Goal: Transaction & Acquisition: Purchase product/service

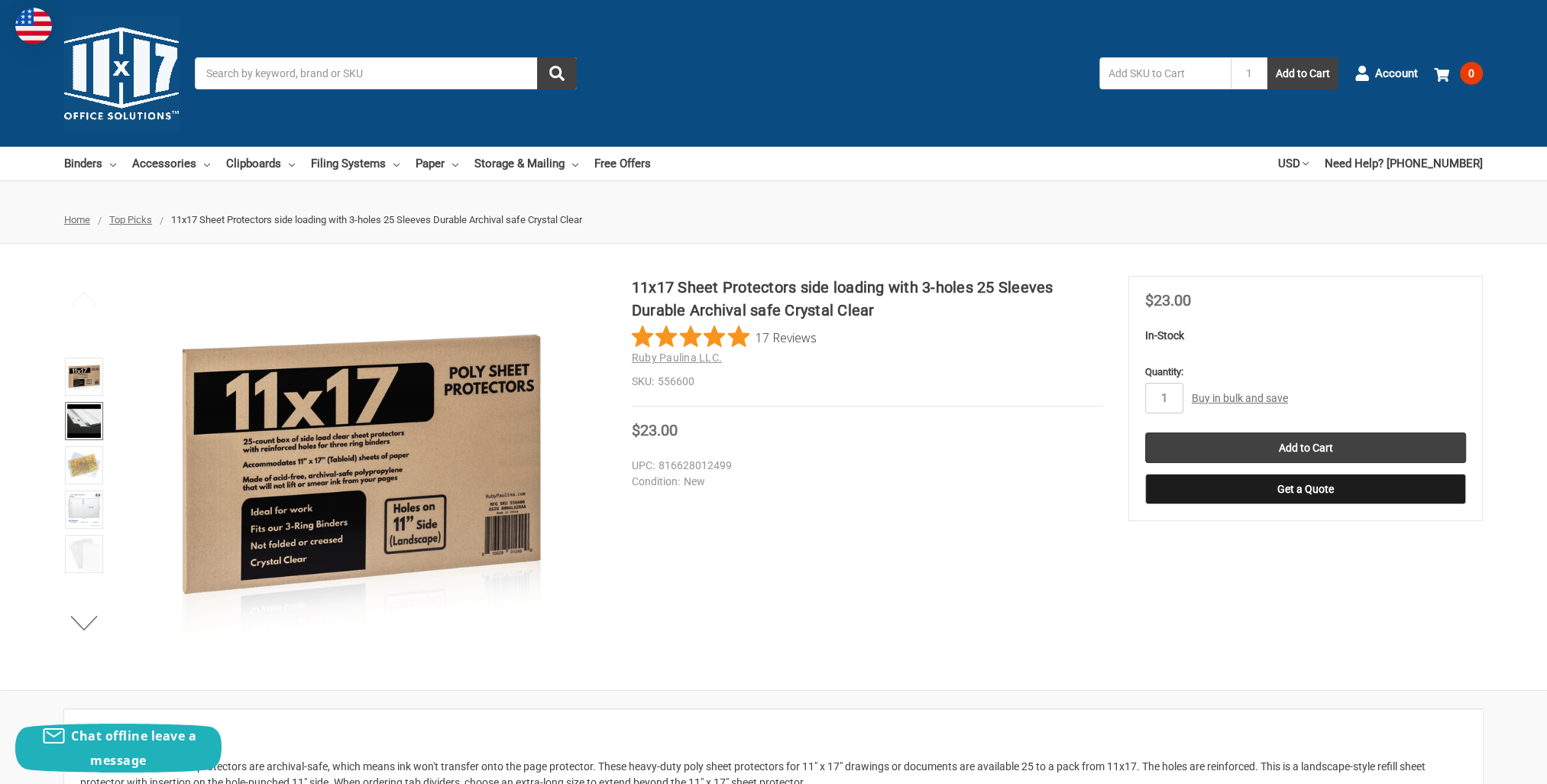
click at [88, 421] on img at bounding box center [84, 421] width 34 height 34
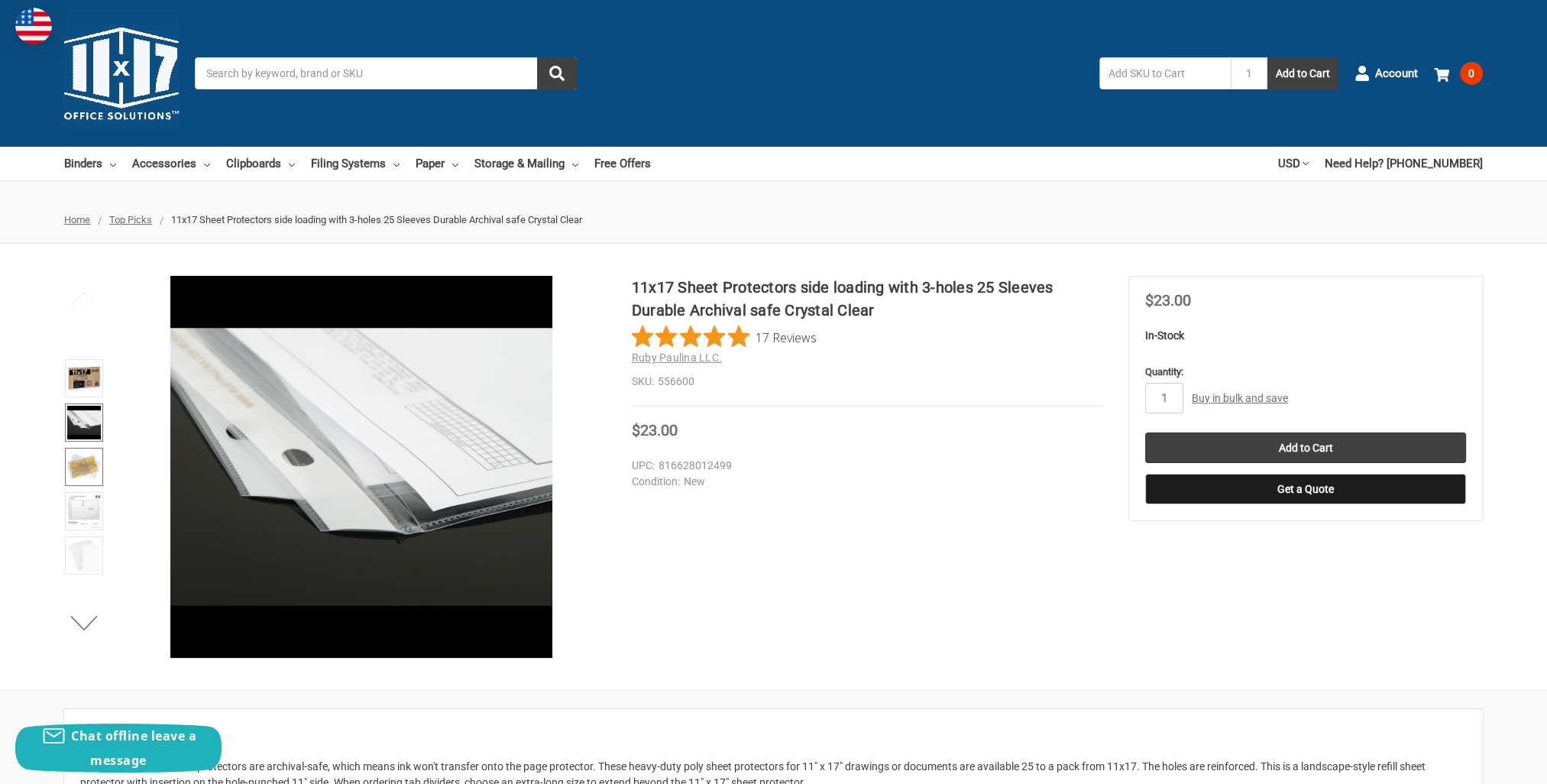
click at [88, 472] on img at bounding box center [84, 466] width 34 height 34
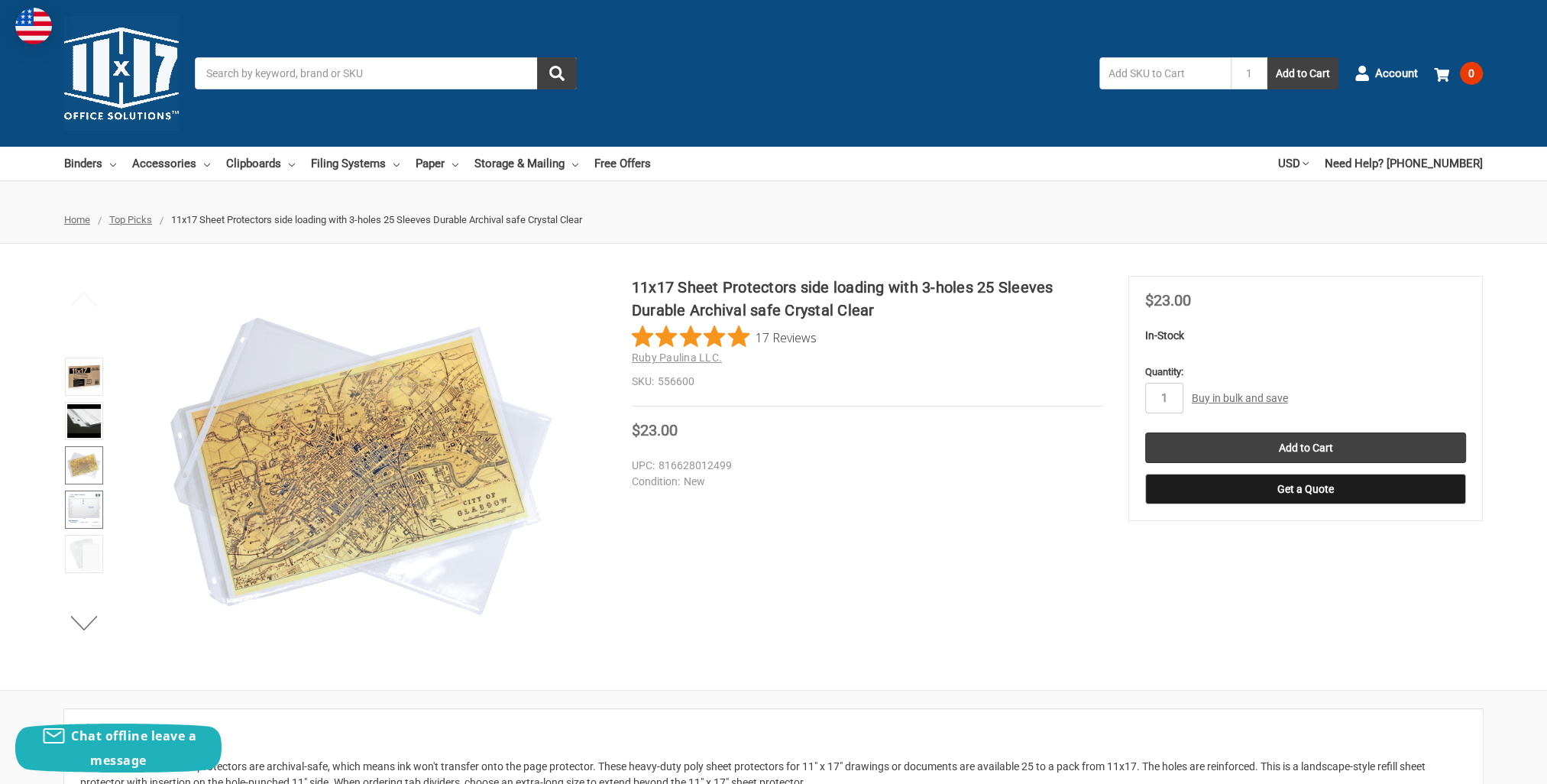
click at [80, 496] on img at bounding box center [84, 509] width 34 height 34
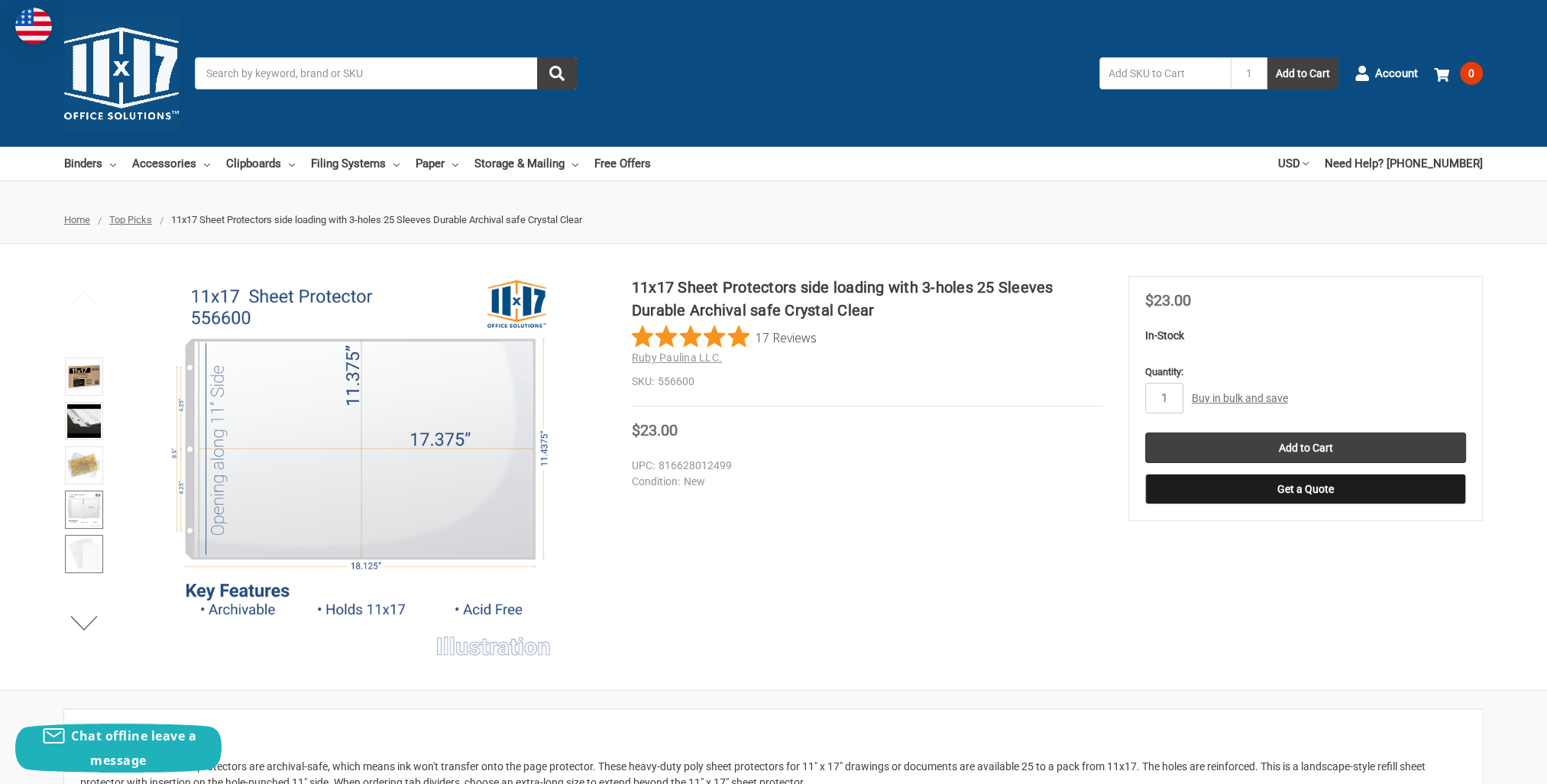
click at [88, 547] on img at bounding box center [84, 554] width 34 height 34
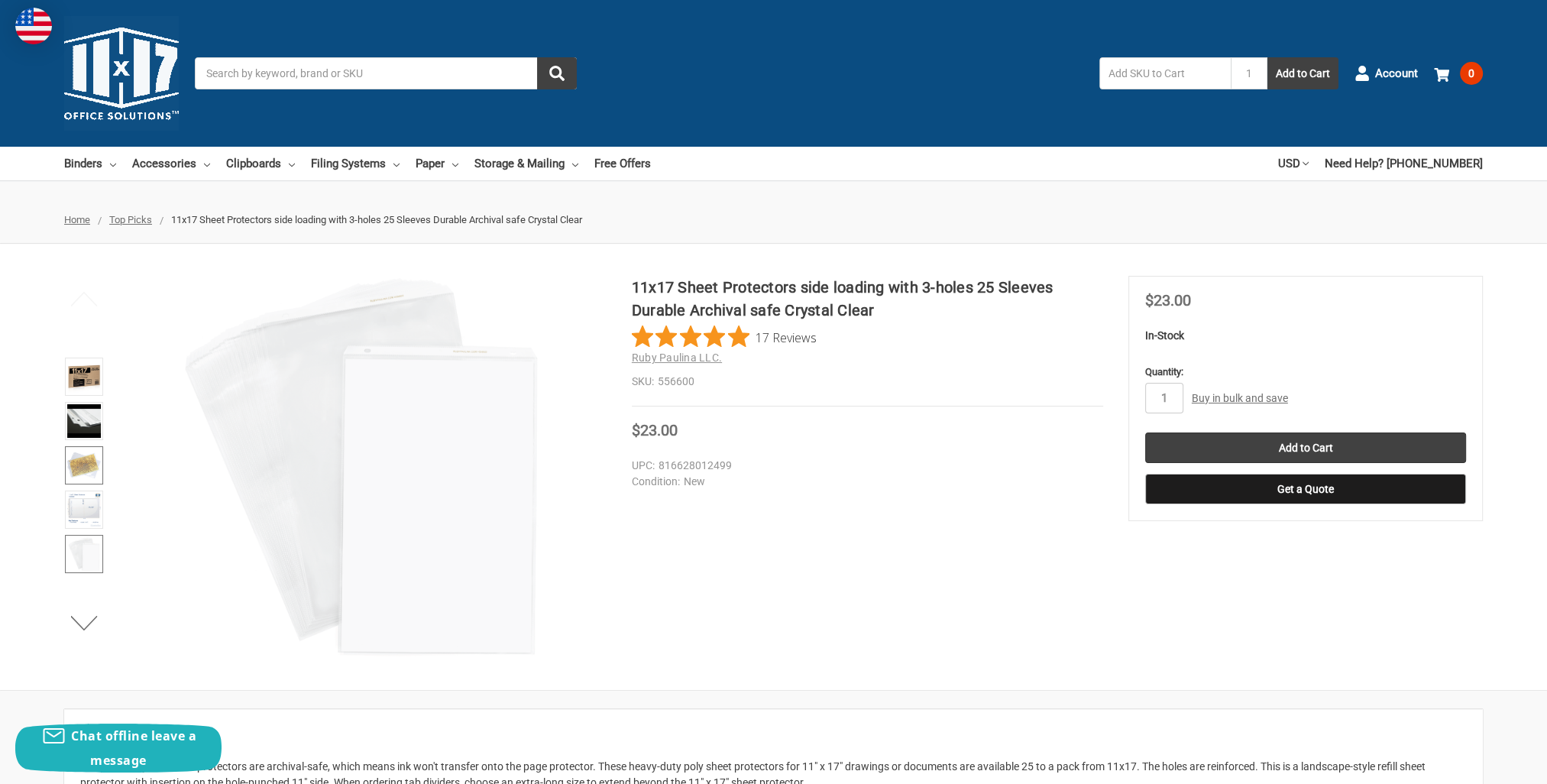
click at [83, 477] on img at bounding box center [84, 466] width 34 height 34
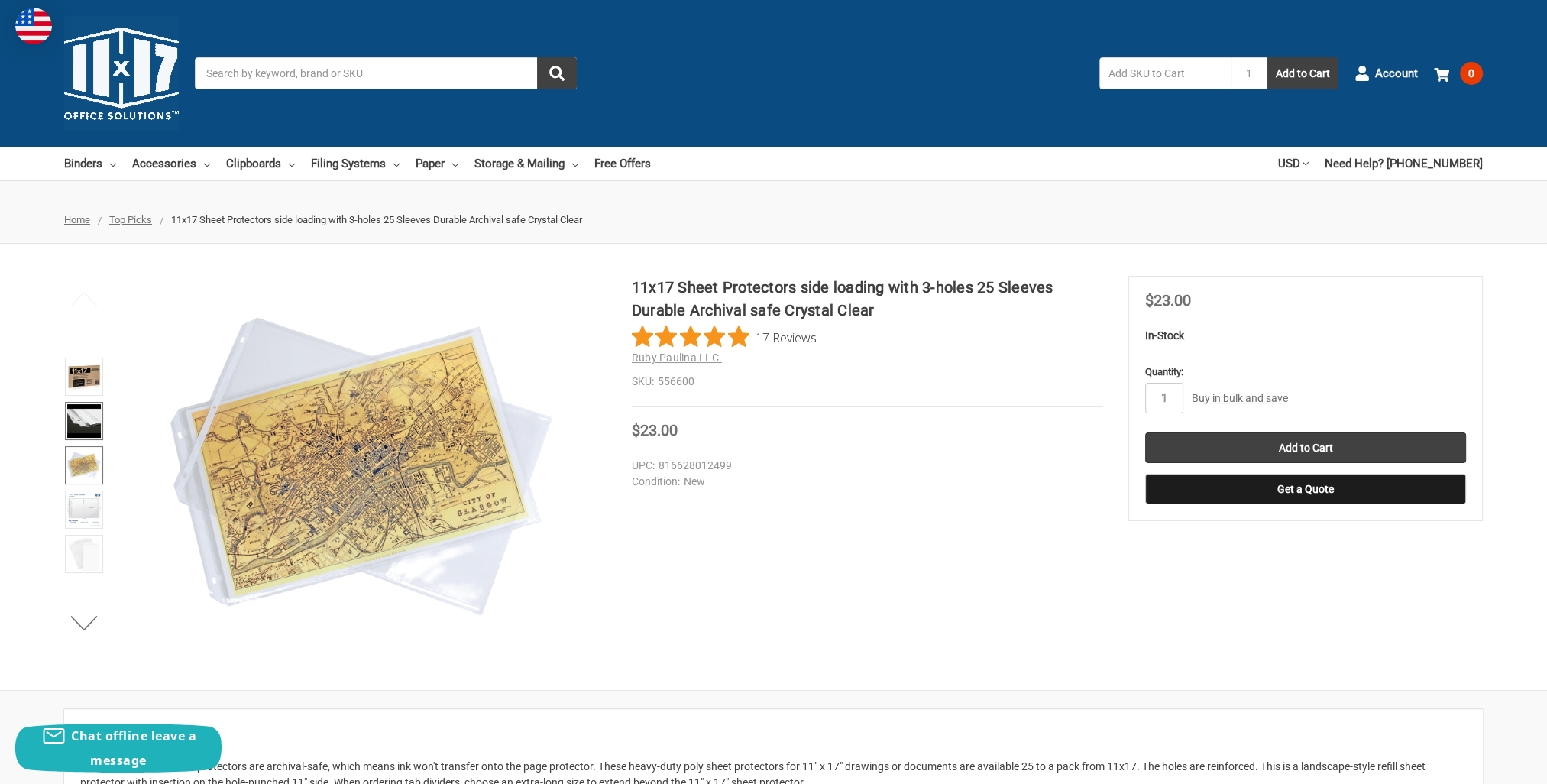
click at [88, 428] on img at bounding box center [84, 421] width 34 height 34
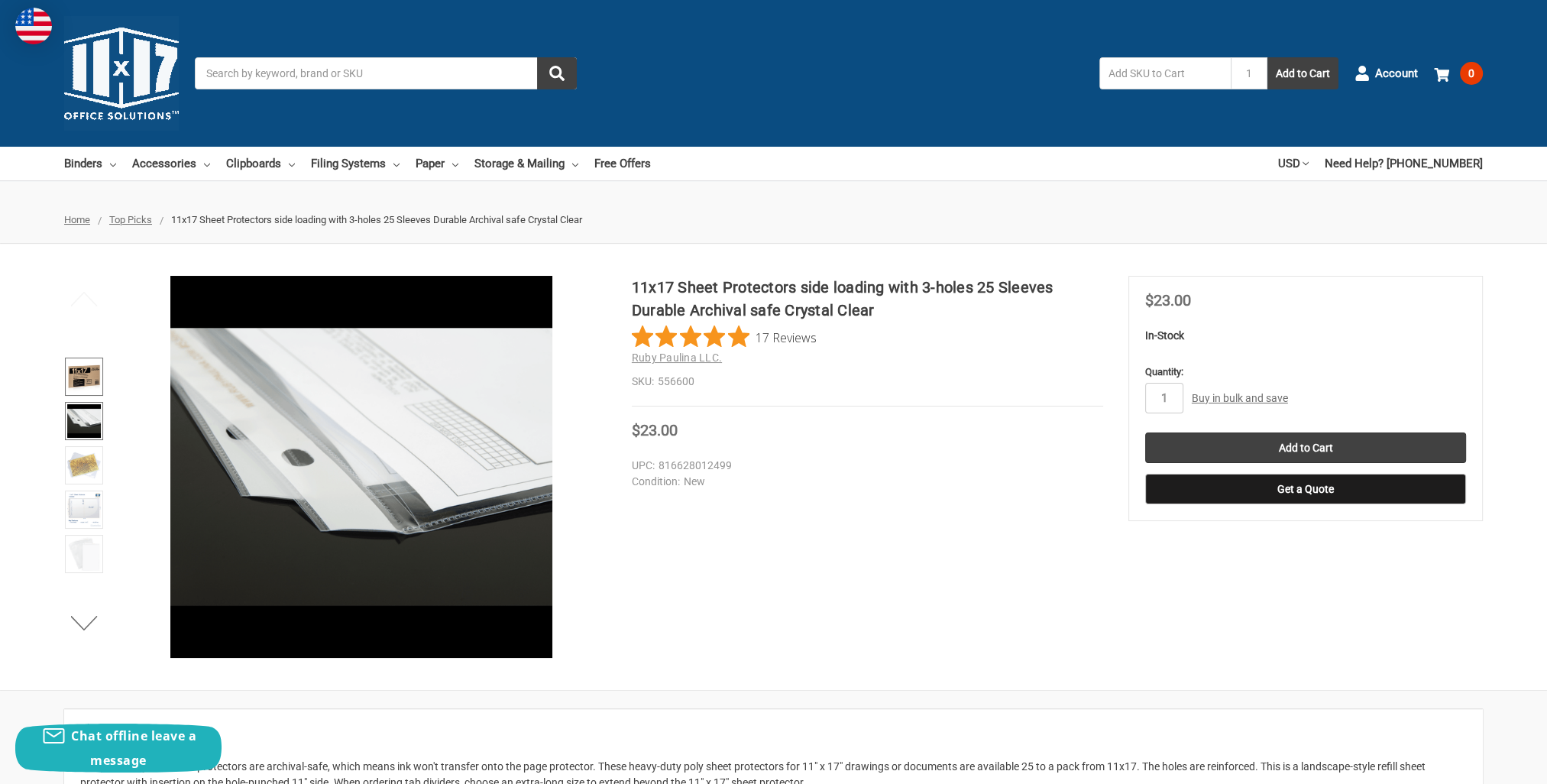
click at [90, 392] on img at bounding box center [84, 376] width 34 height 34
